Goal: Use online tool/utility

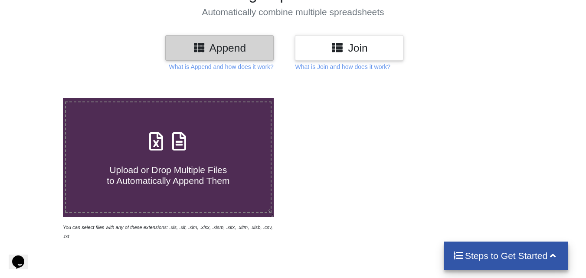
scroll to position [79, 0]
click at [157, 144] on icon at bounding box center [156, 136] width 22 height 18
click at [39, 98] on input "Upload or Drop Multiple Files to Automatically Append Them" at bounding box center [39, 98] width 0 height 0
type input "C:\fakepath\92080DO002_201806.xls"
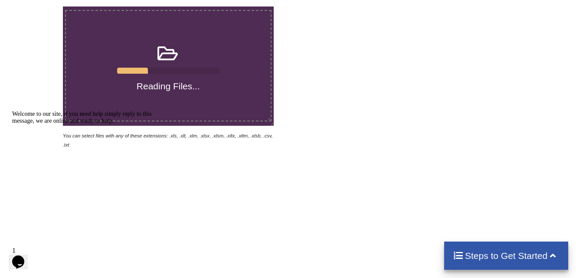
scroll to position [171, 0]
click at [177, 58] on icon at bounding box center [168, 48] width 22 height 18
click at [39, 6] on input "Reading Files..." at bounding box center [39, 6] width 0 height 0
click at [12, 111] on icon "Chat attention grabber" at bounding box center [12, 111] width 0 height 0
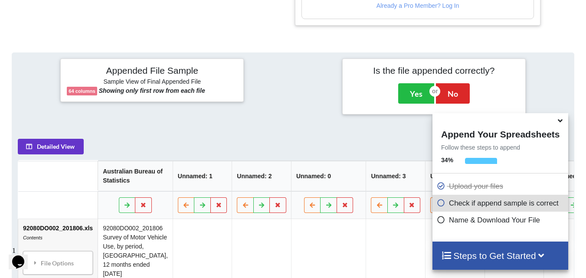
scroll to position [342, 0]
click at [415, 87] on button "Yes" at bounding box center [416, 94] width 36 height 20
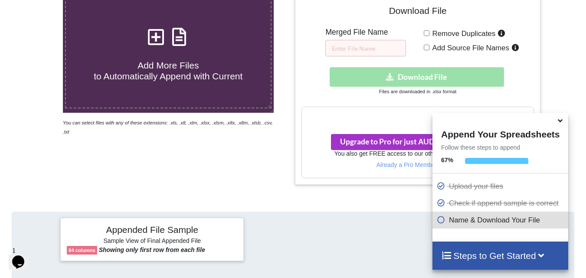
scroll to position [183, 0]
click at [361, 46] on input "text" at bounding box center [365, 48] width 81 height 16
type input "[PERSON_NAME]"
click at [426, 32] on input "Remove Duplicates" at bounding box center [427, 33] width 6 height 6
checkbox input "true"
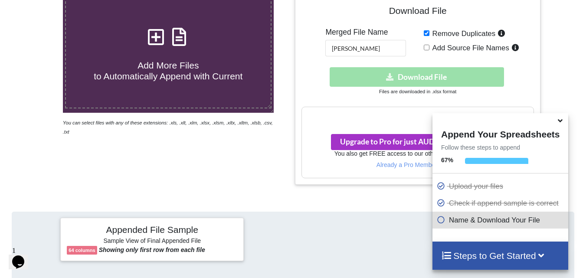
click at [425, 46] on input "Add Source File Names" at bounding box center [427, 48] width 6 height 6
checkbox input "true"
click at [405, 77] on div "Download hidden Download File" at bounding box center [417, 77] width 232 height 20
click at [438, 219] on icon at bounding box center [441, 218] width 9 height 7
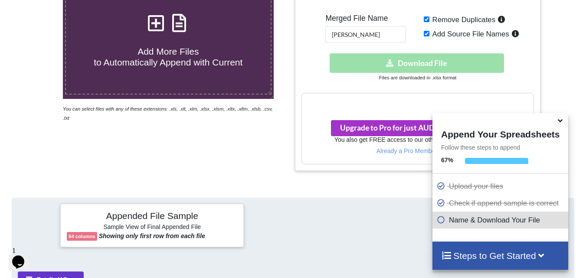
scroll to position [187, 0]
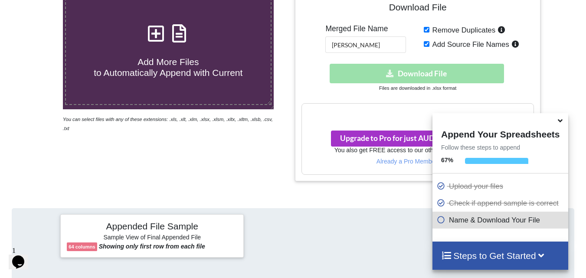
click at [394, 74] on div "Download hidden Download File" at bounding box center [417, 74] width 232 height 20
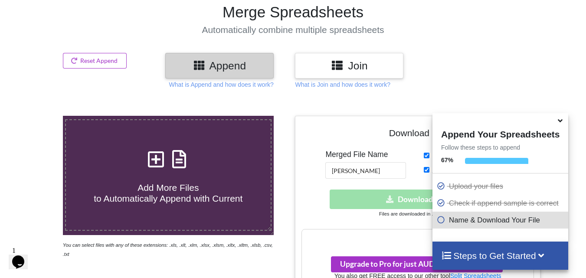
scroll to position [61, 0]
click at [362, 65] on h3 "Join" at bounding box center [348, 66] width 95 height 13
